Goal: Task Accomplishment & Management: Complete application form

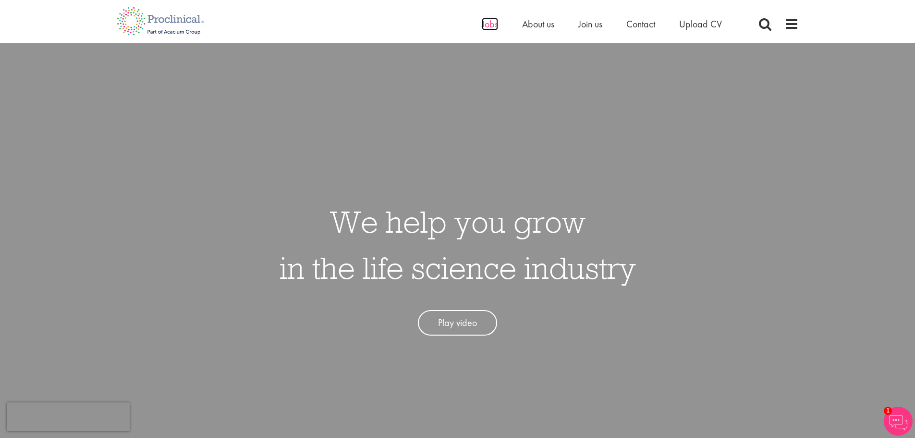
click at [492, 26] on span "Jobs" at bounding box center [490, 24] width 16 height 12
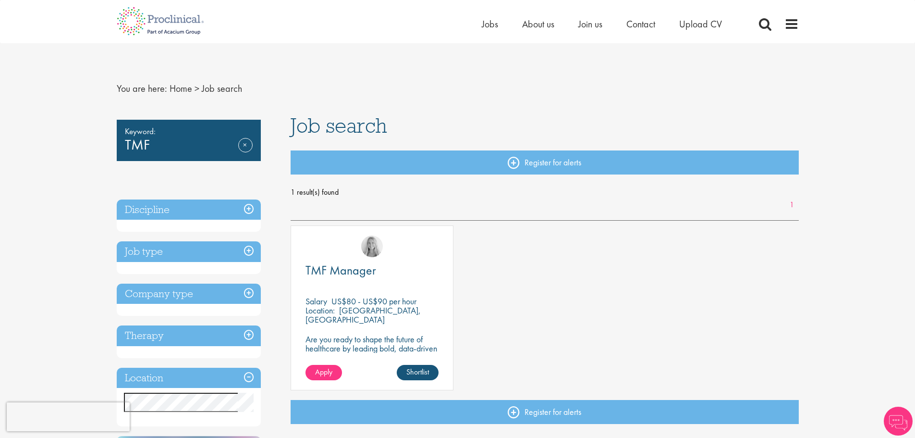
click at [338, 319] on div "Location: Cambridge, USA" at bounding box center [372, 315] width 133 height 19
click at [334, 367] on link "Apply" at bounding box center [324, 372] width 37 height 15
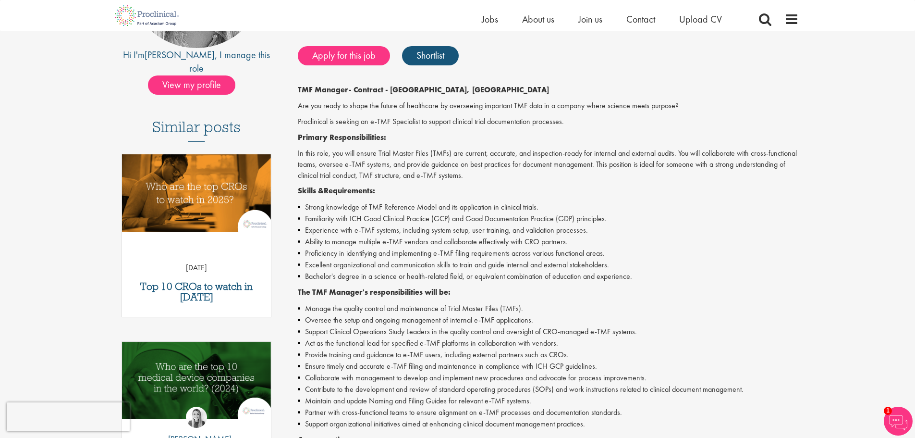
scroll to position [336, 0]
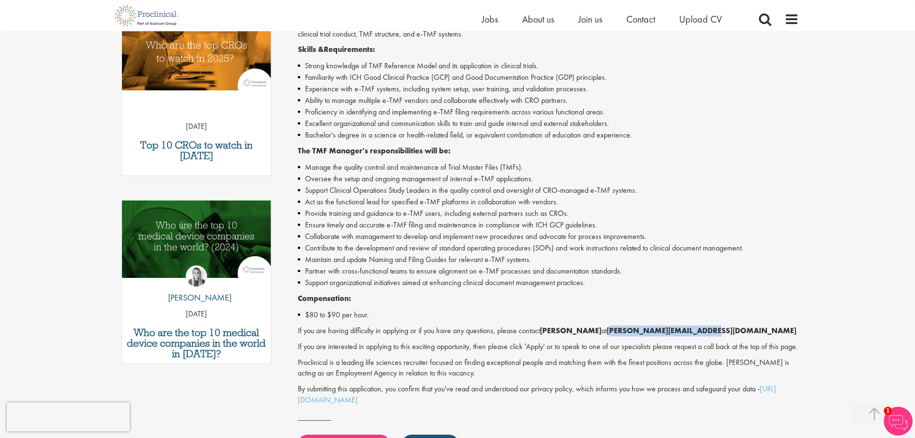
drag, startPoint x: 701, startPoint y: 332, endPoint x: 610, endPoint y: 333, distance: 90.4
click at [610, 333] on p "If you are having difficulty in applying or if you have any questions, please c…" at bounding box center [548, 330] width 501 height 11
copy strong "[PERSON_NAME][EMAIL_ADDRESS][DOMAIN_NAME]"
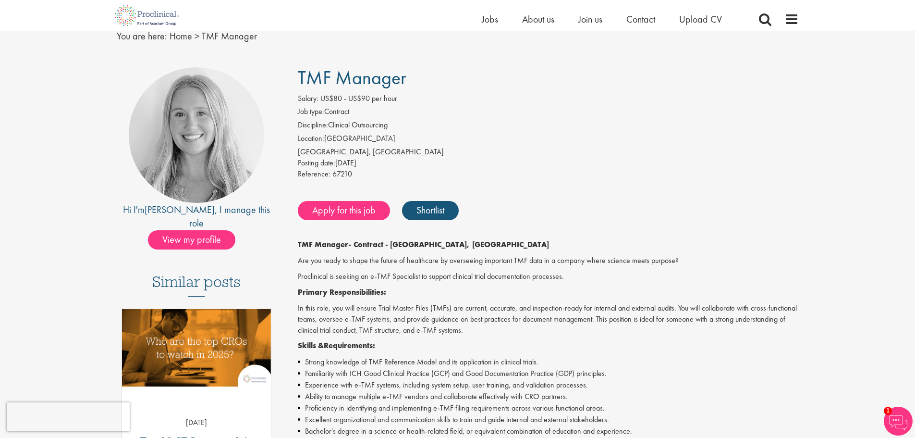
scroll to position [0, 0]
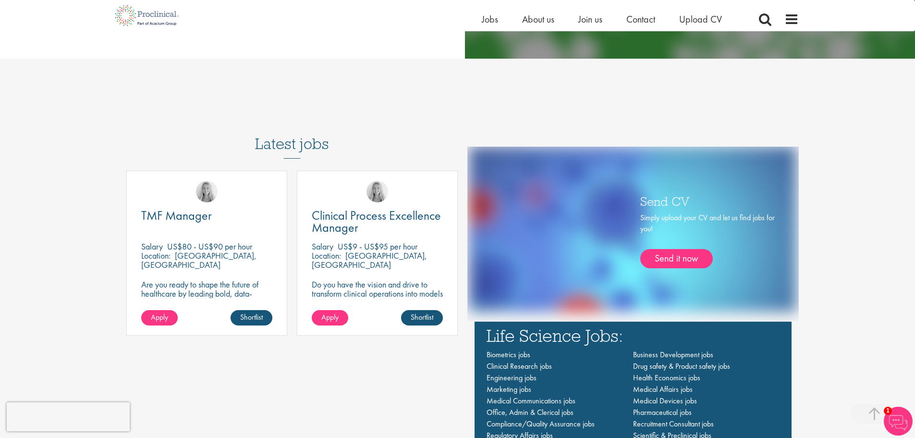
scroll to position [625, 0]
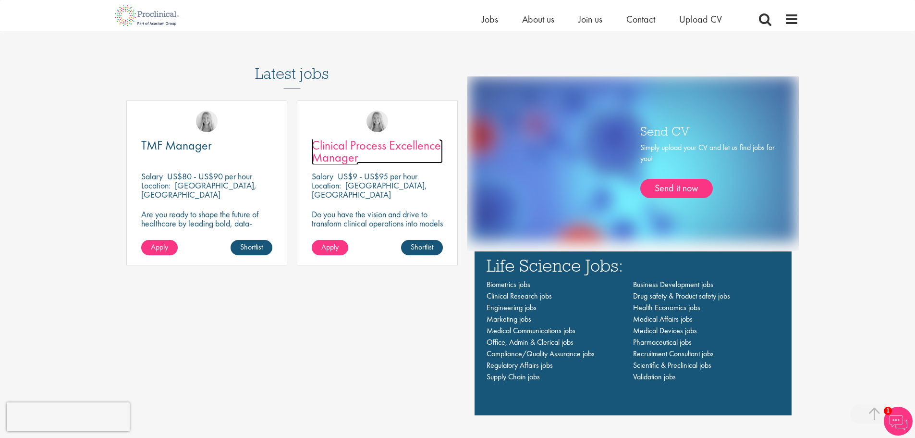
click at [351, 155] on span "Clinical Process Excellence Manager" at bounding box center [376, 151] width 129 height 28
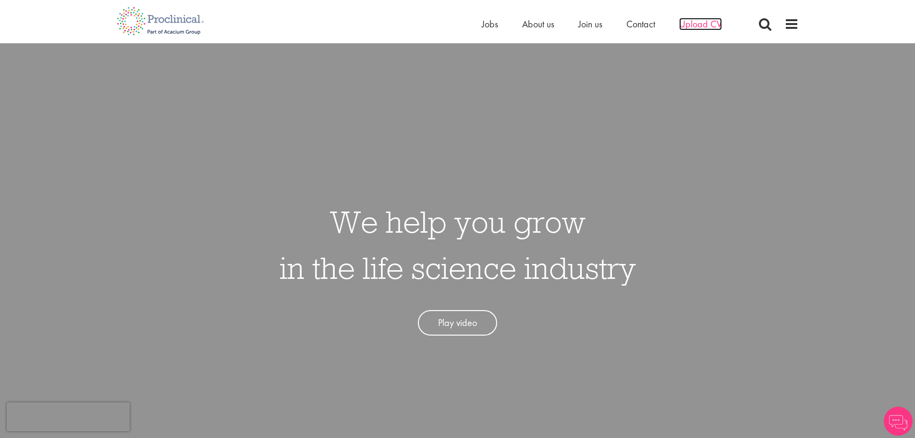
click at [711, 24] on span "Upload CV" at bounding box center [700, 24] width 43 height 12
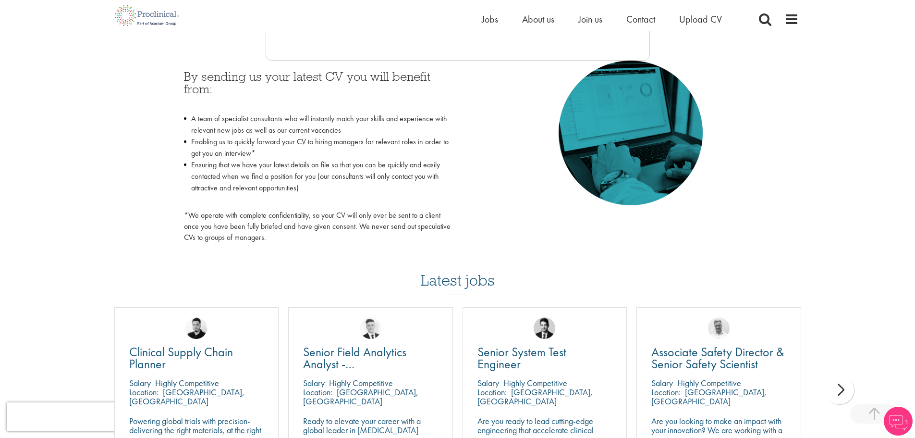
scroll to position [577, 0]
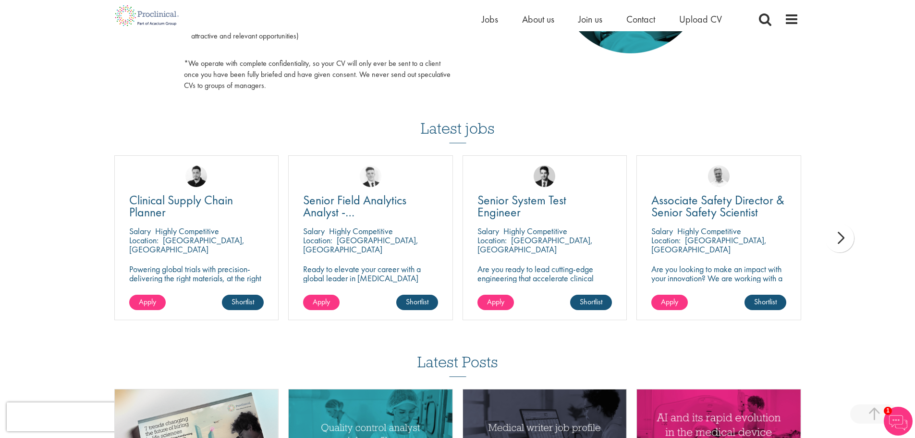
click at [831, 239] on div "next" at bounding box center [840, 237] width 29 height 29
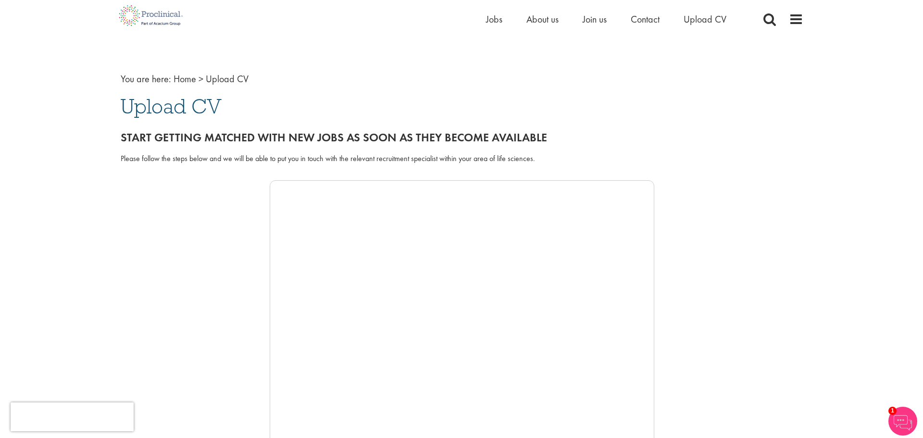
scroll to position [0, 0]
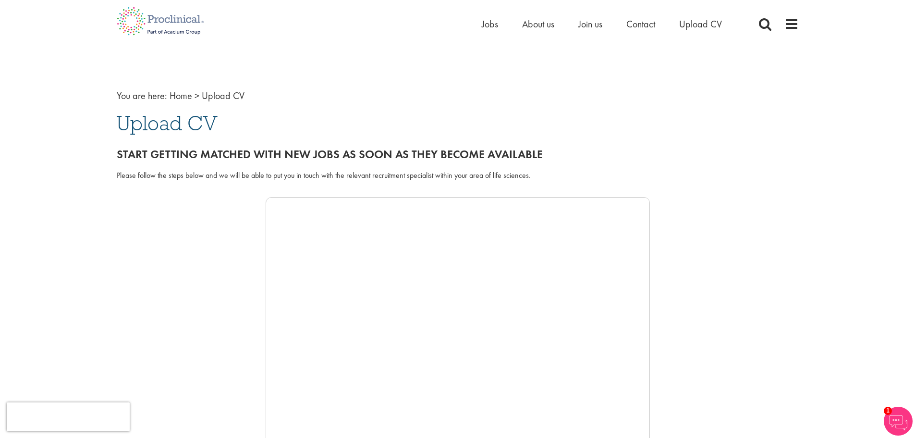
click at [778, 27] on div "Home Jobs About us Join us Contact Upload CV" at bounding box center [640, 26] width 317 height 19
click at [786, 26] on span at bounding box center [792, 24] width 14 height 14
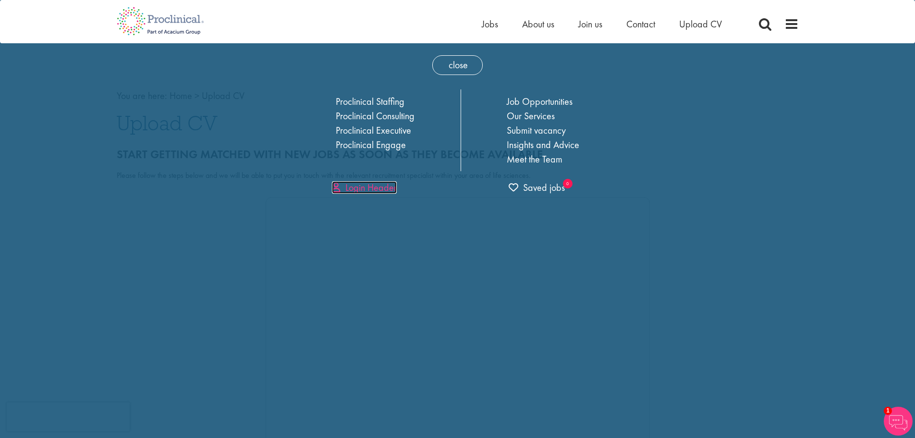
click at [388, 187] on link "Login Header" at bounding box center [364, 187] width 65 height 12
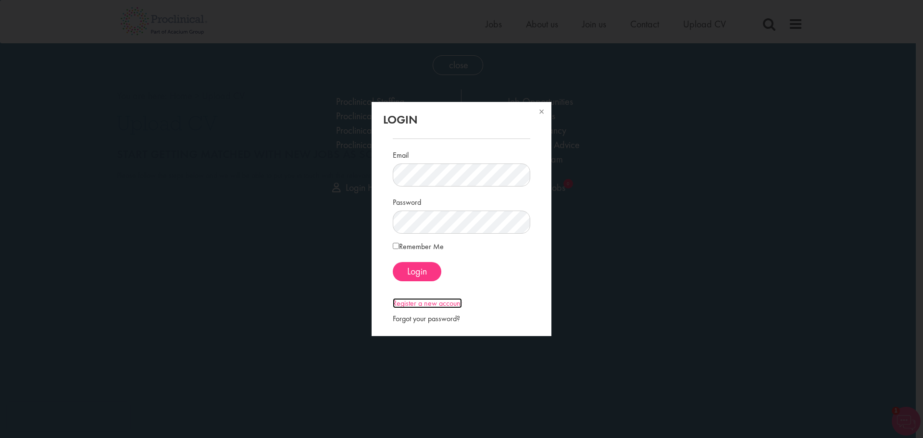
click at [438, 302] on link "Register a new account" at bounding box center [427, 303] width 69 height 10
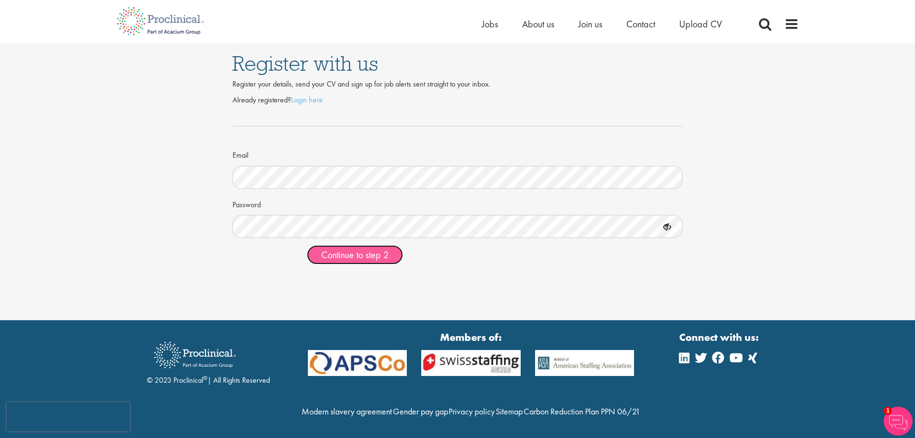
click at [350, 252] on span "Continue to step 2" at bounding box center [354, 254] width 67 height 12
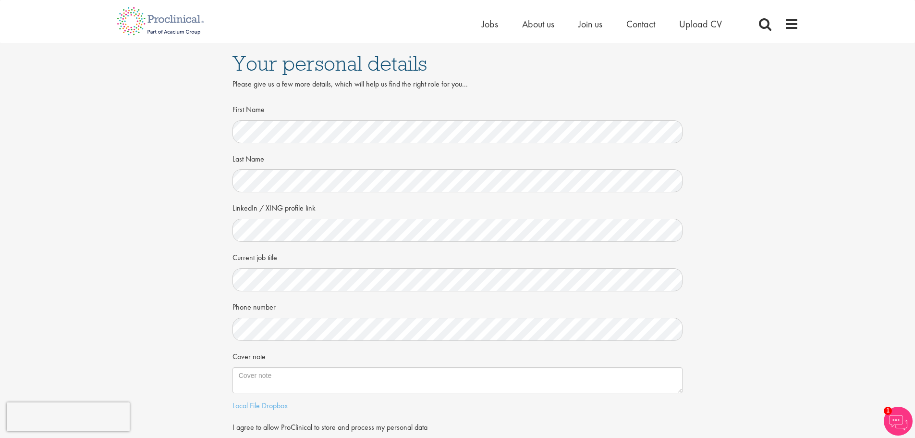
click at [132, 148] on div "Your personal details Please give us a few more details, which will help us fin…" at bounding box center [458, 263] width 930 height 440
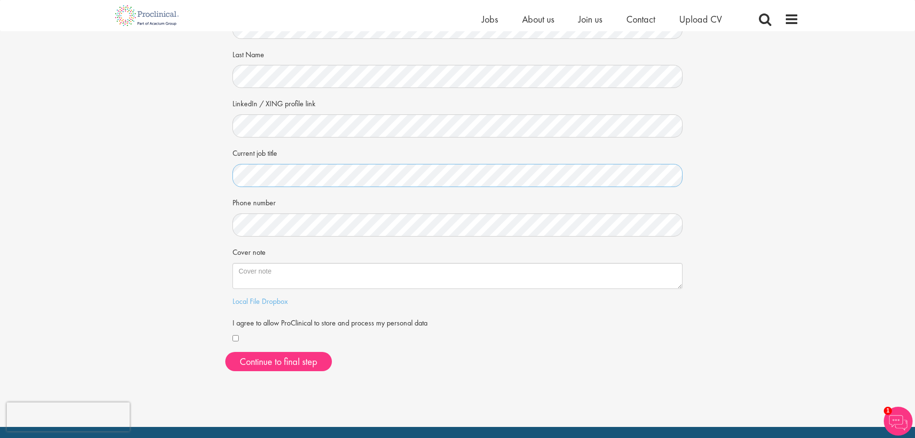
scroll to position [96, 0]
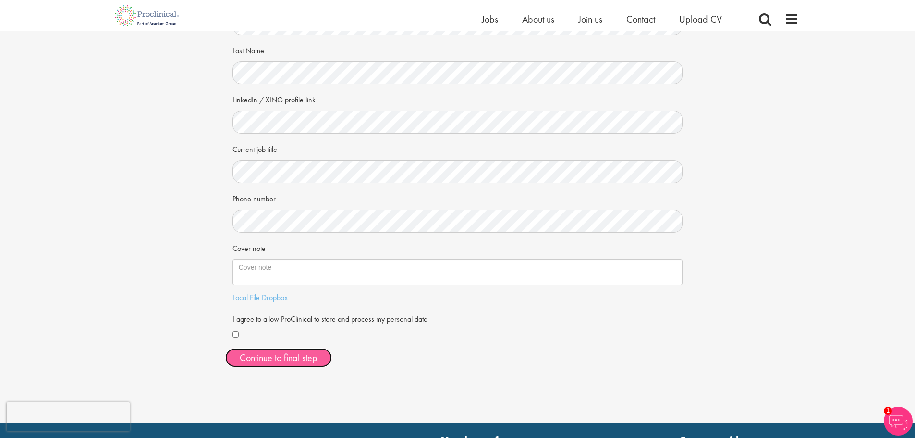
click at [291, 352] on button "Continue to final step" at bounding box center [278, 357] width 107 height 19
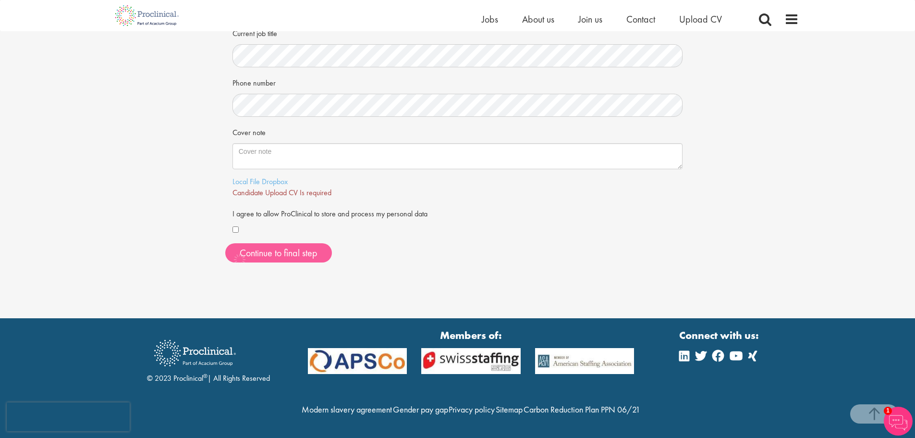
scroll to position [233, 0]
click at [279, 176] on link "Dropbox" at bounding box center [275, 181] width 26 height 10
click at [255, 176] on link "Local File" at bounding box center [246, 181] width 27 height 10
click at [291, 247] on span "Continue to final step" at bounding box center [279, 253] width 78 height 12
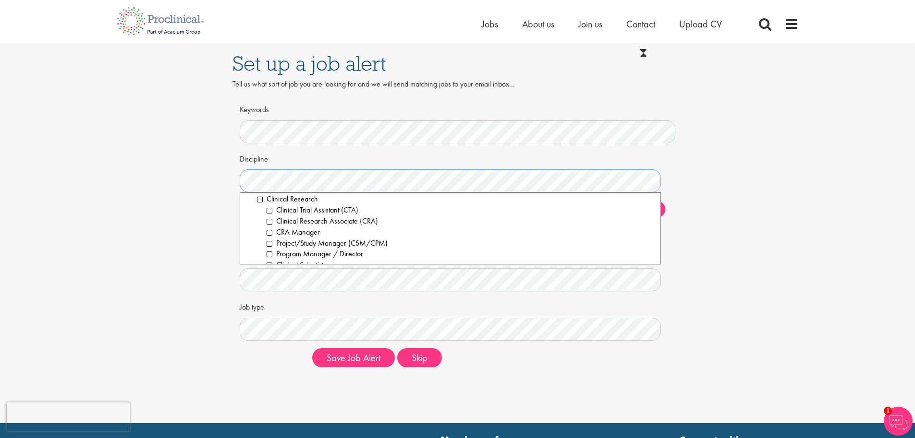
scroll to position [240, 0]
click at [306, 234] on li "Program Manager / Director" at bounding box center [460, 237] width 387 height 11
click at [259, 217] on li "Compliance / Quality Assurance" at bounding box center [455, 217] width 397 height 11
click at [261, 219] on li "Compliance / Quality Assurance" at bounding box center [455, 217] width 397 height 11
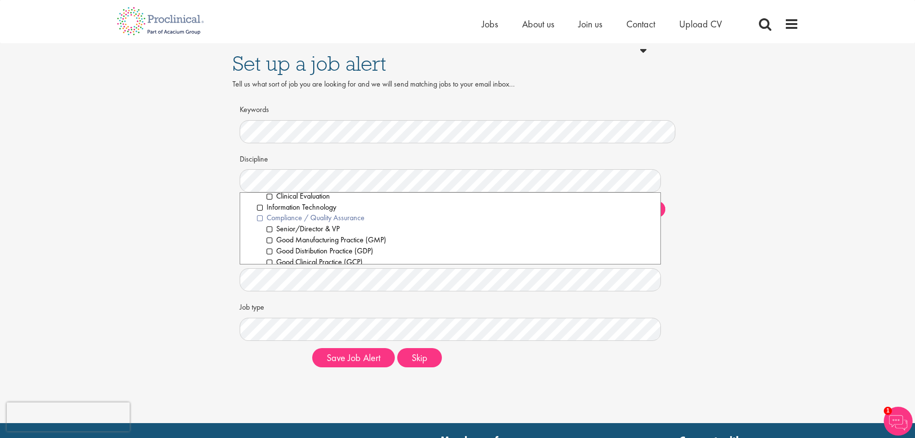
click at [259, 217] on li "Compliance / Quality Assurance" at bounding box center [455, 217] width 397 height 11
click at [269, 241] on li "Good Manufacturing Practice (GMP)" at bounding box center [460, 239] width 387 height 11
click at [273, 227] on li "Senior/Director & VP" at bounding box center [460, 228] width 387 height 11
click at [271, 224] on li "Good Laboratory Practice (GLP)" at bounding box center [460, 225] width 387 height 11
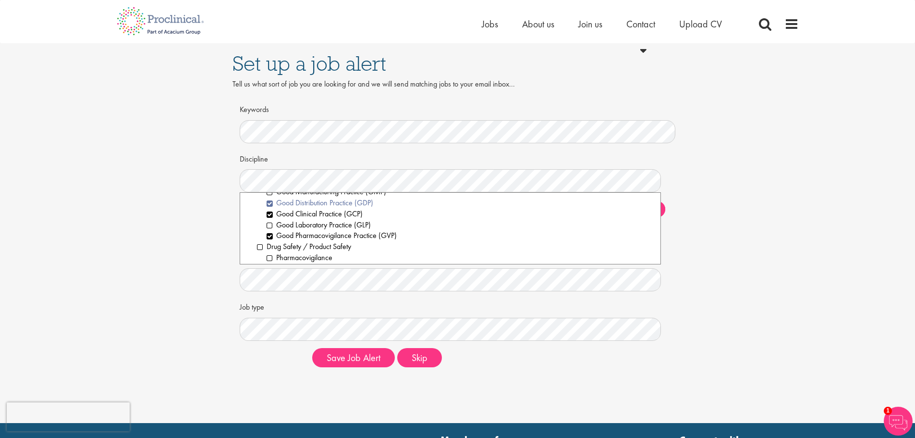
click at [271, 202] on li "Good Distribution Practice (GDP)" at bounding box center [460, 202] width 387 height 11
click at [269, 235] on li "Good Pharmacovigilance Practice (GVP)" at bounding box center [460, 235] width 387 height 11
click at [262, 206] on li "Information Technology" at bounding box center [455, 207] width 397 height 11
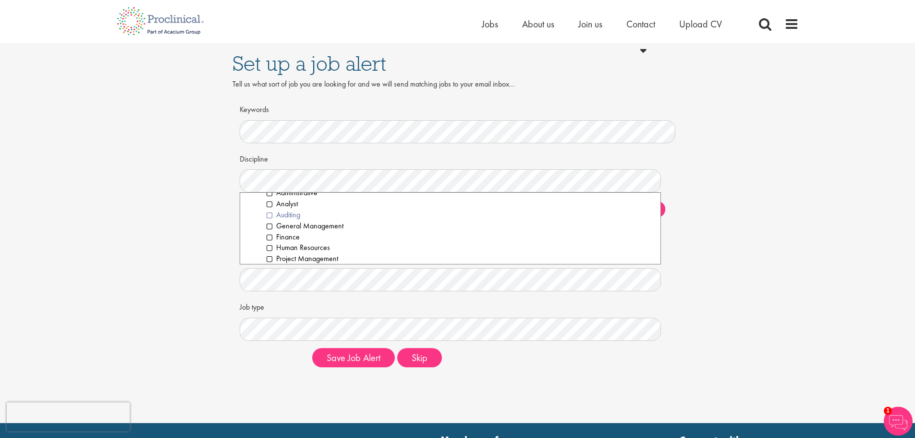
click at [270, 215] on li "Auditing" at bounding box center [460, 215] width 387 height 11
click at [260, 254] on li "Leadership" at bounding box center [455, 253] width 397 height 11
click at [270, 229] on li "Operations" at bounding box center [460, 230] width 387 height 11
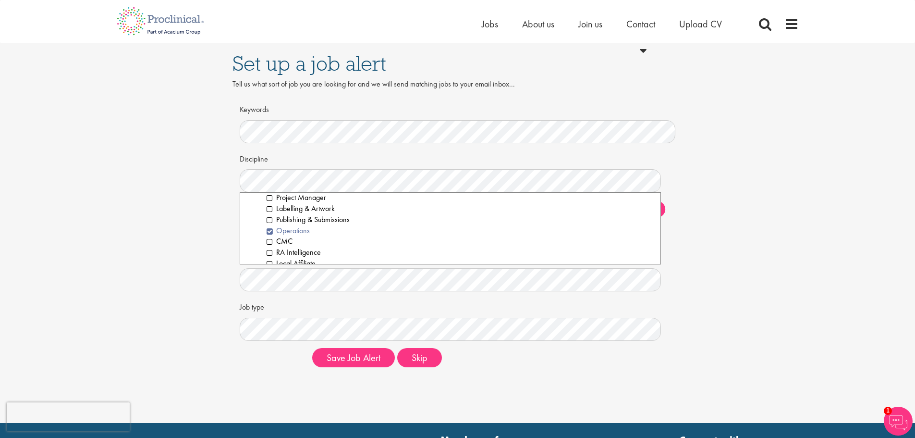
scroll to position [1110, 0]
click at [270, 223] on li "Consultant / Specialist" at bounding box center [460, 223] width 387 height 11
click at [781, 186] on div "Set up a job alert Tell us what sort of job you are looking for and we will sen…" at bounding box center [458, 209] width 930 height 332
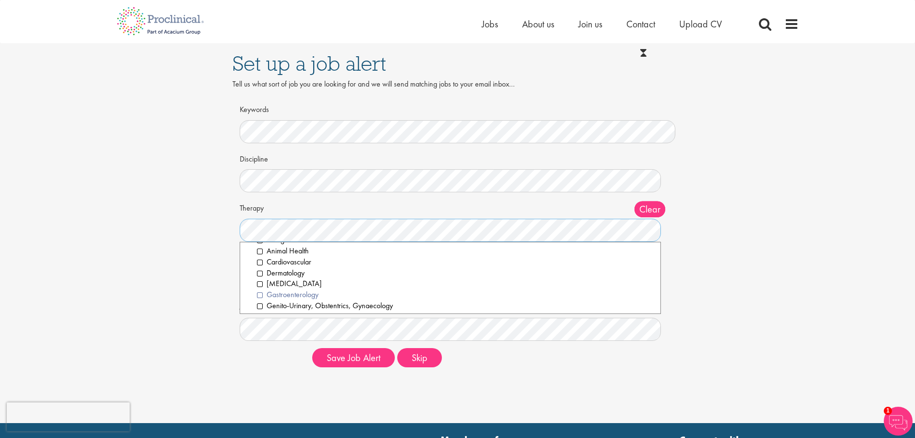
scroll to position [0, 0]
click at [250, 251] on li "All" at bounding box center [450, 252] width 407 height 11
click at [767, 230] on div "Set up a job alert Tell us what sort of job you are looking for and we will sen…" at bounding box center [458, 209] width 930 height 332
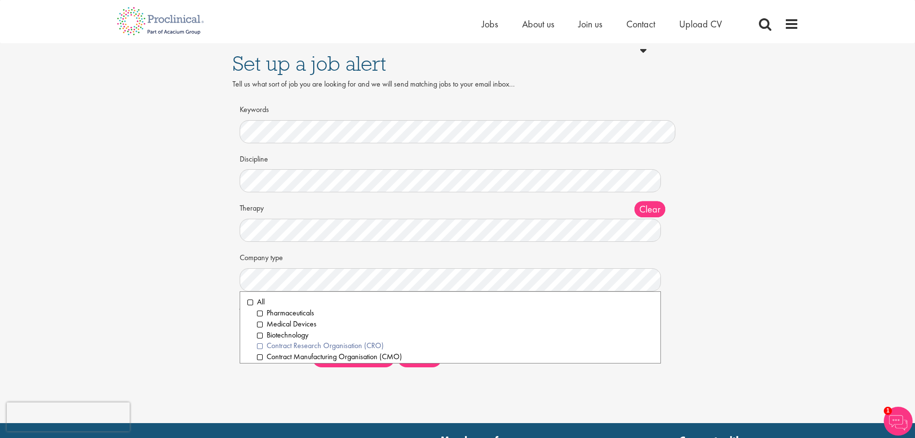
click at [259, 347] on li "Contract Research Organisation (CRO)" at bounding box center [455, 345] width 397 height 11
click at [260, 314] on li "Pharmaceuticals" at bounding box center [455, 313] width 397 height 11
drag, startPoint x: 259, startPoint y: 334, endPoint x: 495, endPoint y: 333, distance: 235.5
click at [261, 334] on li "Biotechnology" at bounding box center [455, 335] width 397 height 11
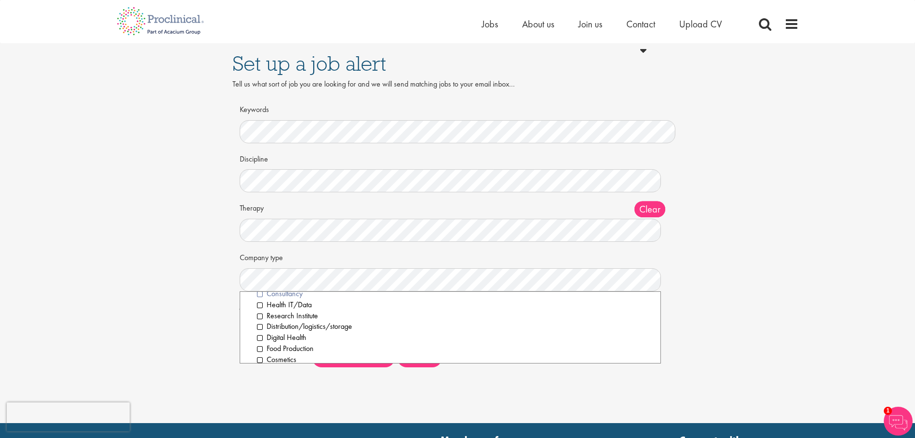
click at [260, 293] on li "Consultancy" at bounding box center [455, 293] width 397 height 11
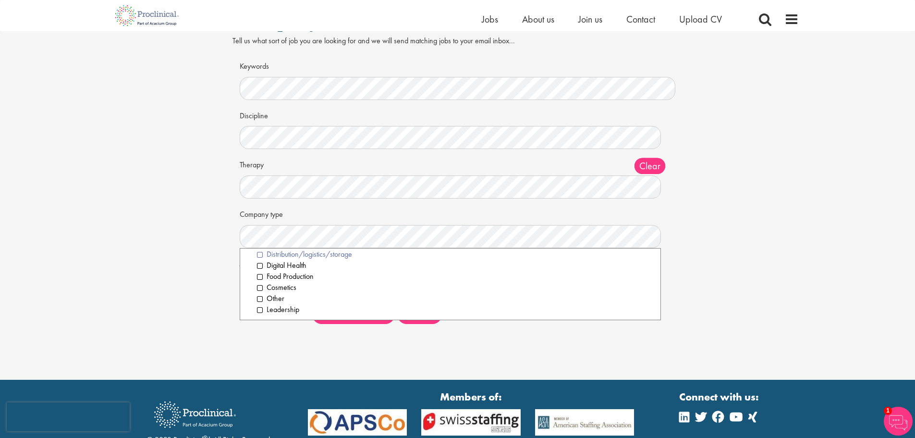
scroll to position [48, 0]
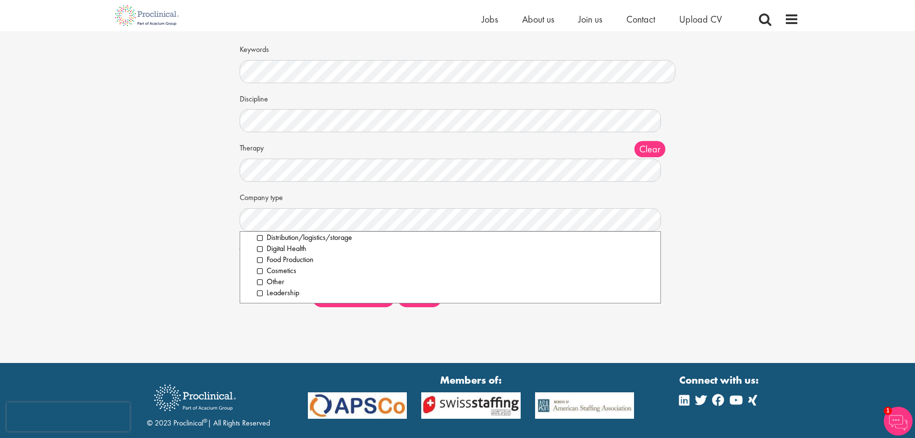
click at [758, 229] on div "Set up a job alert Tell us what sort of job you are looking for and we will sen…" at bounding box center [458, 149] width 930 height 332
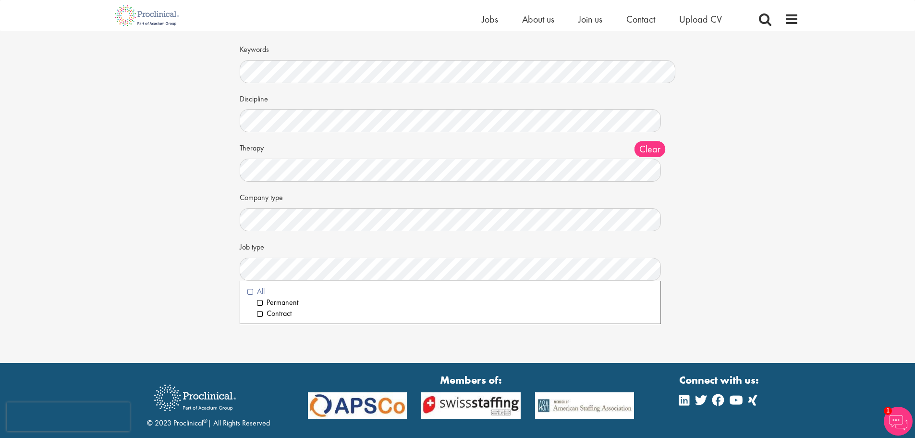
click at [250, 292] on li "All" at bounding box center [450, 291] width 407 height 11
drag, startPoint x: 177, startPoint y: 278, endPoint x: 314, endPoint y: 290, distance: 138.0
click at [177, 277] on div "Set up a job alert Tell us what sort of job you are looking for and we will sen…" at bounding box center [458, 149] width 930 height 332
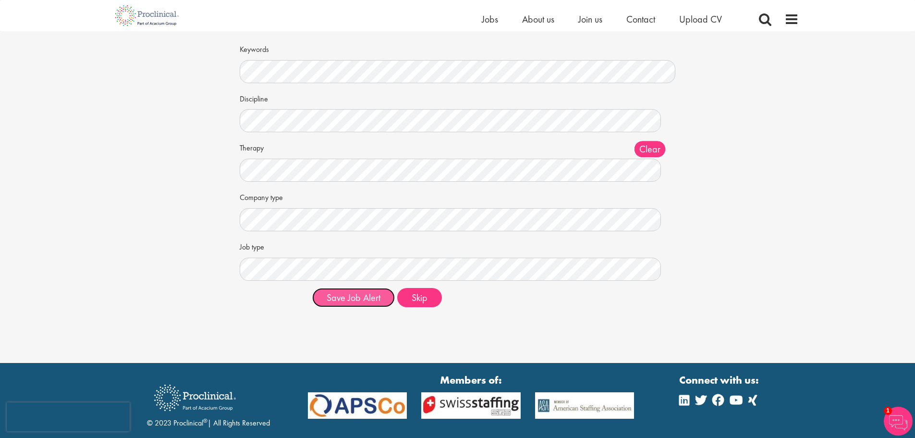
click at [372, 292] on button "Save Job Alert" at bounding box center [353, 297] width 83 height 19
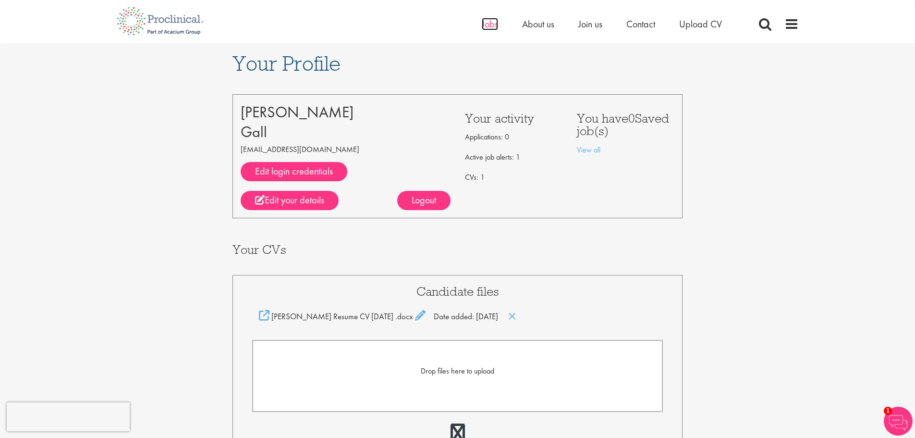
click at [491, 25] on span "Jobs" at bounding box center [490, 24] width 16 height 12
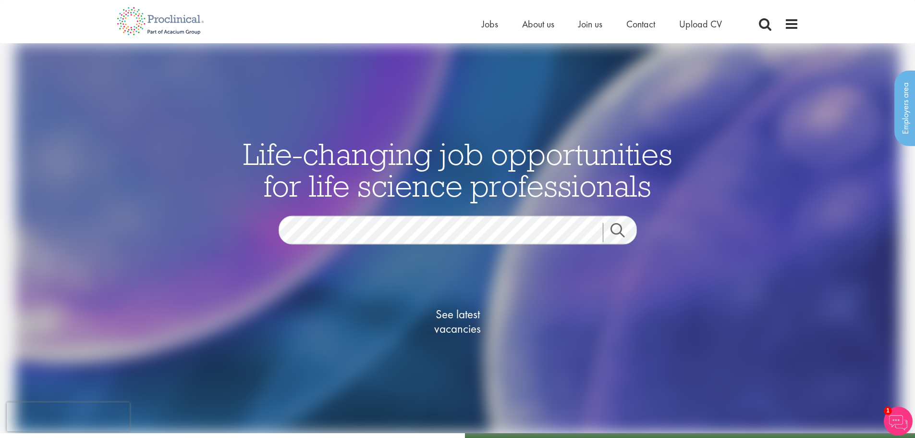
click at [396, 213] on div "Life-changing job opportunities for life science professionals Jobs Search See …" at bounding box center [458, 258] width 481 height 240
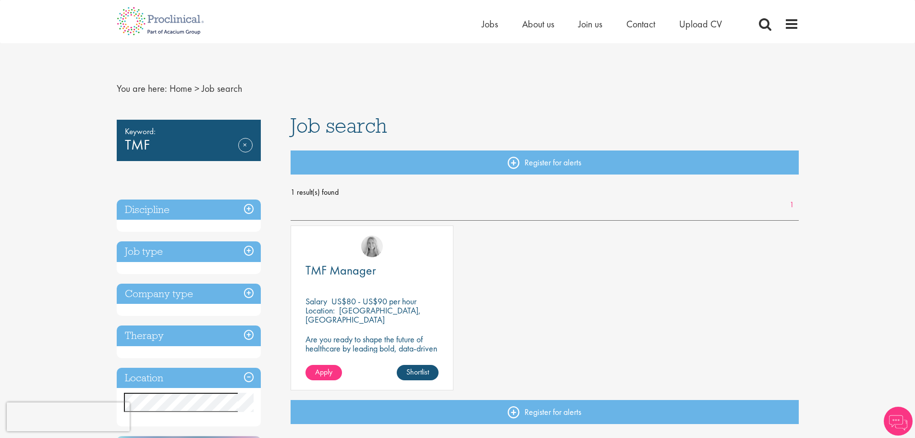
click at [100, 20] on div "Home Jobs About us Join us Contact Upload CV" at bounding box center [457, 18] width 915 height 36
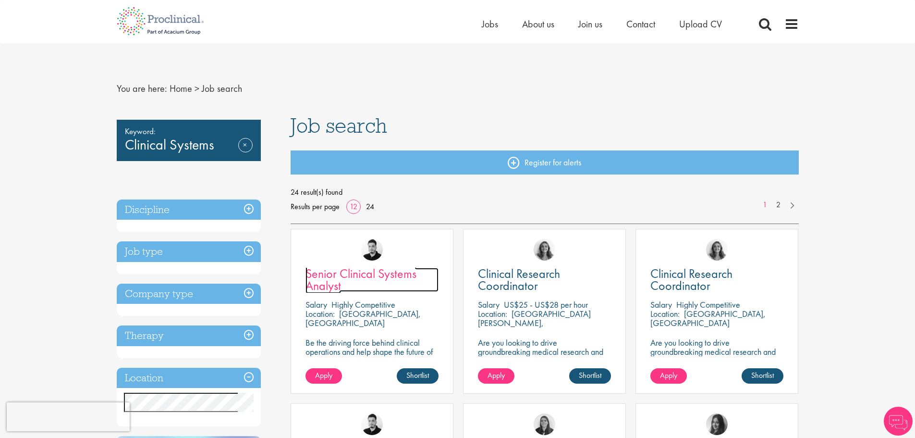
click at [389, 276] on span "Senior Clinical Systems Analyst" at bounding box center [361, 279] width 111 height 28
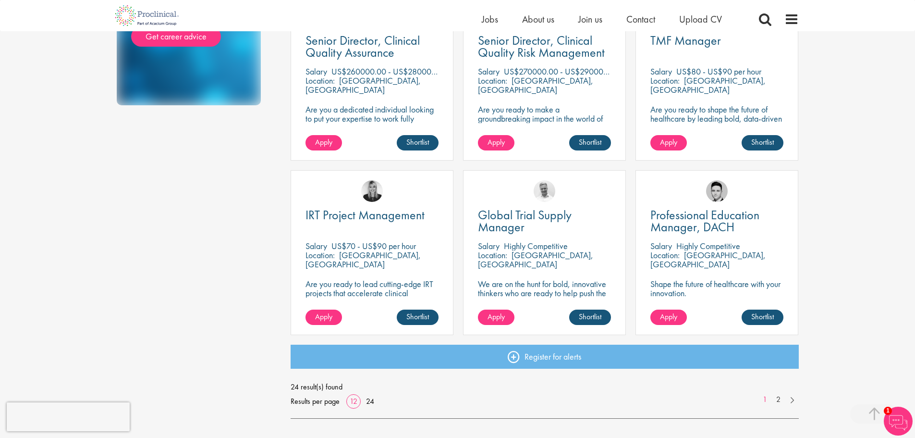
scroll to position [577, 0]
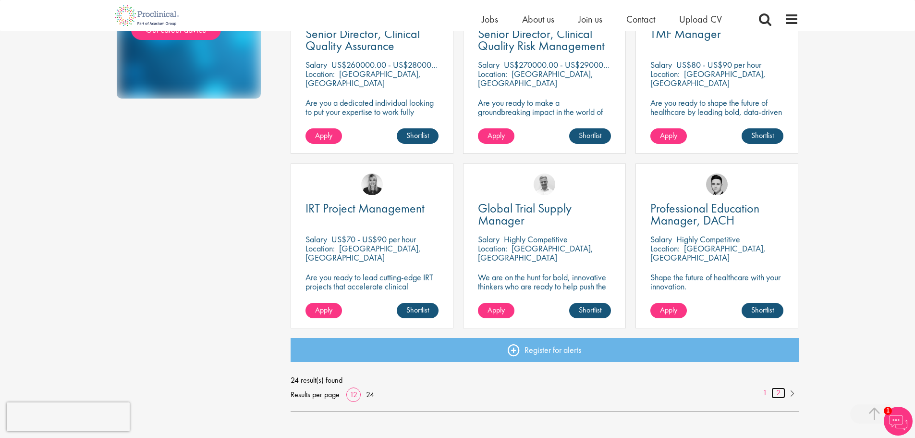
click at [778, 392] on link "2" at bounding box center [779, 392] width 14 height 11
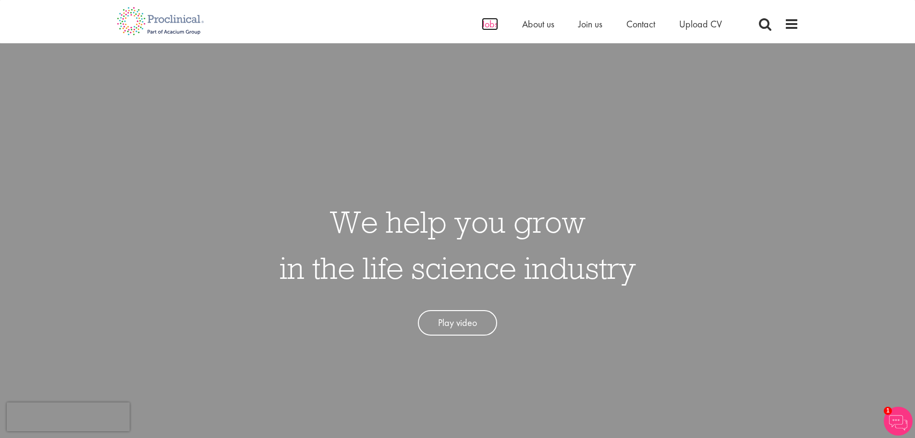
click at [485, 25] on span "Jobs" at bounding box center [490, 24] width 16 height 12
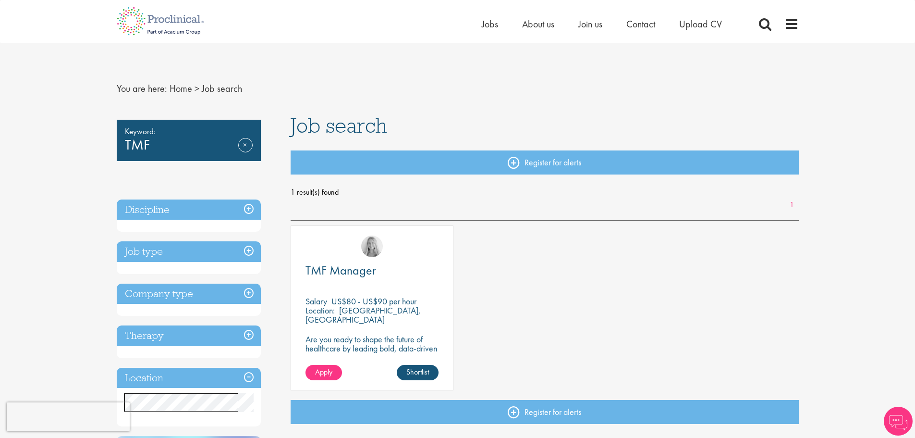
click at [394, 283] on div "TMF Manager" at bounding box center [372, 276] width 133 height 25
click at [344, 295] on div "TMF Manager [GEOGRAPHIC_DATA] US$80 - US$90 per hour Location: [GEOGRAPHIC_DATA…" at bounding box center [372, 307] width 163 height 165
click at [345, 273] on span "TMF Manager" at bounding box center [341, 270] width 71 height 16
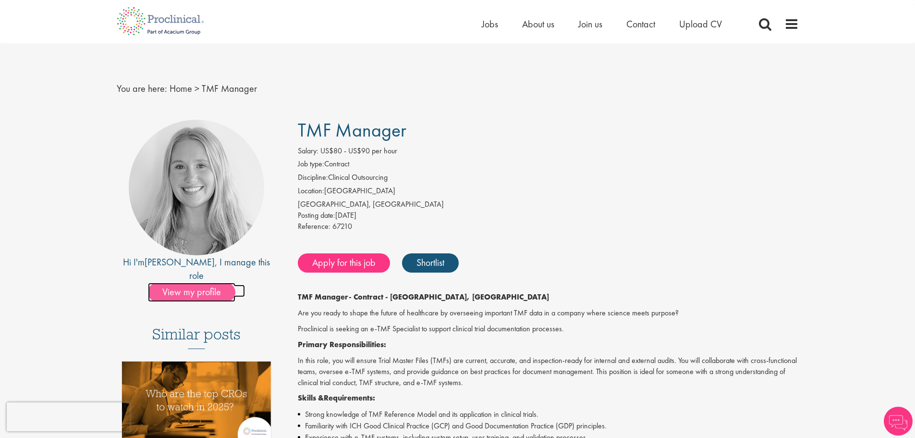
click at [179, 283] on span "View my profile" at bounding box center [191, 292] width 87 height 19
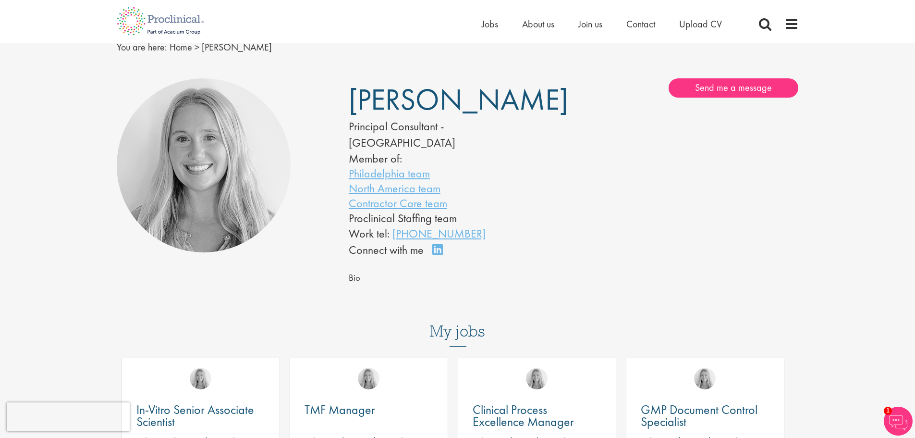
scroll to position [336, 0]
